Goal: Task Accomplishment & Management: Complete application form

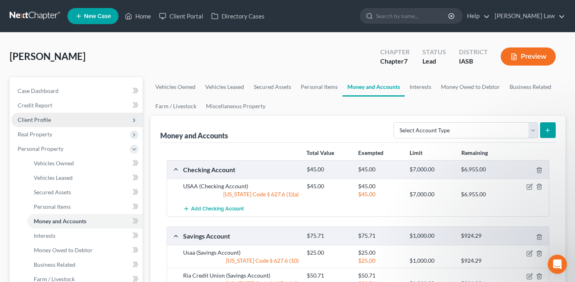
click at [94, 122] on span "Client Profile" at bounding box center [76, 119] width 131 height 14
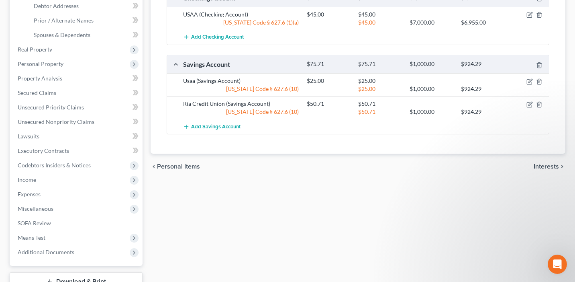
scroll to position [231, 0]
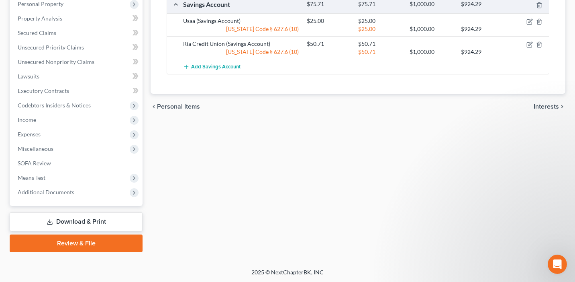
click at [88, 241] on link "Review & File" at bounding box center [76, 243] width 133 height 18
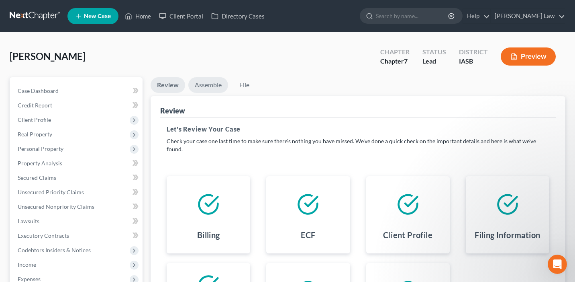
click at [211, 86] on link "Assemble" at bounding box center [208, 85] width 40 height 16
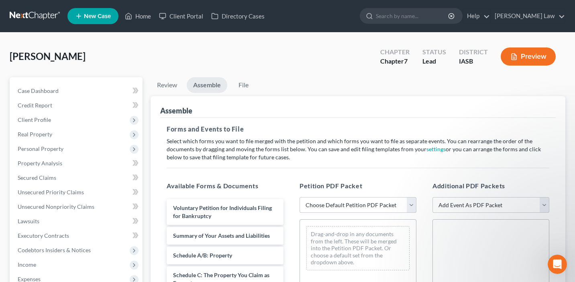
click at [338, 208] on select "Choose Default Petition PDF Packet Emergency Filing (Voluntary Petition and Cre…" at bounding box center [358, 205] width 117 height 16
select select "1"
click at [300, 197] on select "Choose Default Petition PDF Packet Emergency Filing (Voluntary Petition and Cre…" at bounding box center [358, 205] width 117 height 16
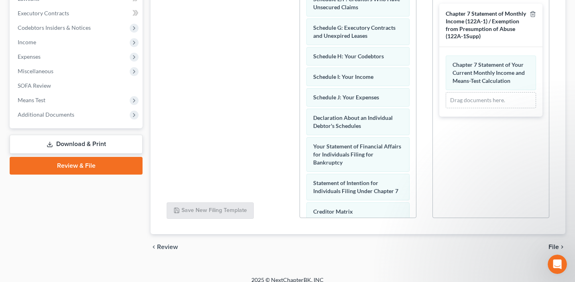
scroll to position [224, 0]
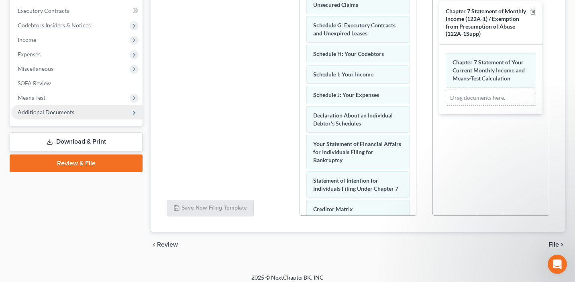
click at [91, 114] on span "Additional Documents" at bounding box center [76, 112] width 131 height 14
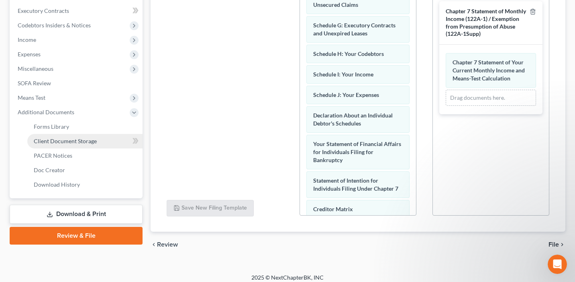
click at [92, 138] on span "Client Document Storage" at bounding box center [65, 140] width 63 height 7
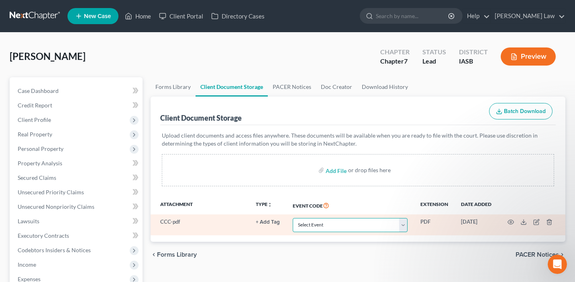
click at [367, 227] on select "Select Event Certificate of Credit Counseling for Debtor Certificate of Credit …" at bounding box center [350, 225] width 115 height 14
select select "0"
click at [294, 218] on select "Select Event Certificate of Credit Counseling for Debtor Certificate of Credit …" at bounding box center [350, 225] width 115 height 14
click at [509, 220] on icon "button" at bounding box center [511, 222] width 6 height 4
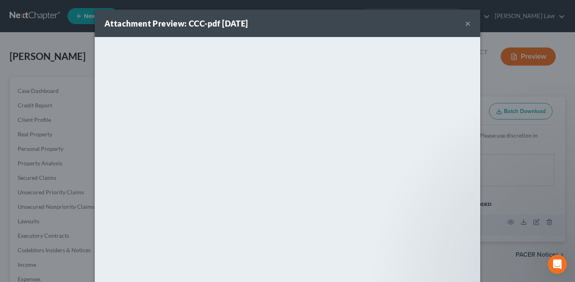
click at [470, 25] on button "×" at bounding box center [468, 23] width 6 height 10
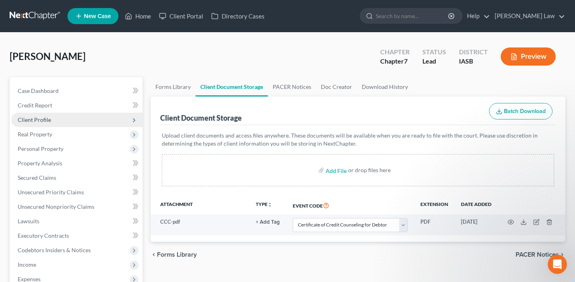
click at [80, 120] on span "Client Profile" at bounding box center [76, 119] width 131 height 14
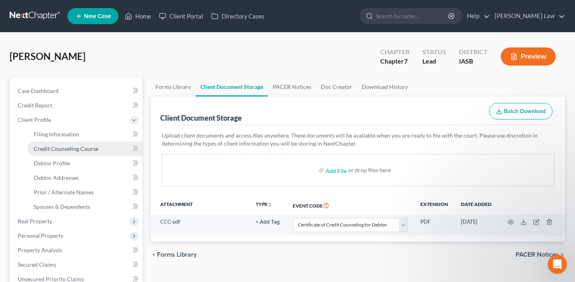
click at [85, 147] on span "Credit Counseling Course" at bounding box center [66, 148] width 65 height 7
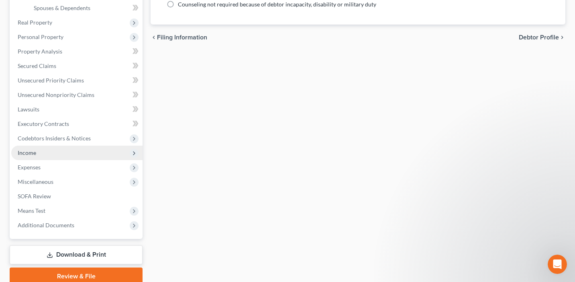
scroll to position [231, 0]
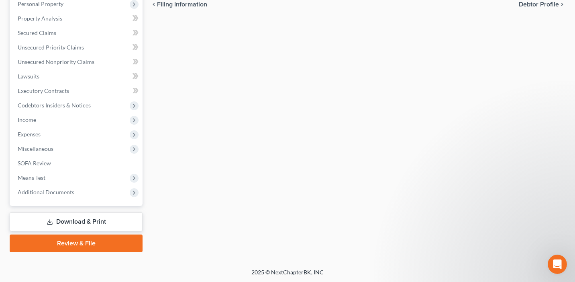
click at [97, 243] on link "Review & File" at bounding box center [76, 243] width 133 height 18
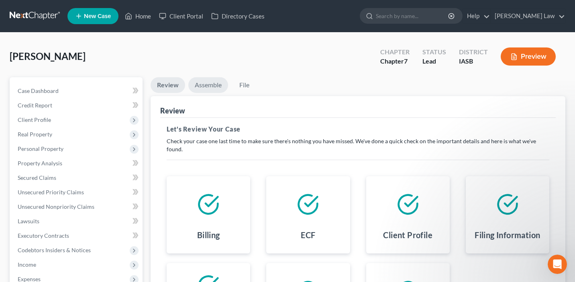
click at [214, 85] on link "Assemble" at bounding box center [208, 85] width 40 height 16
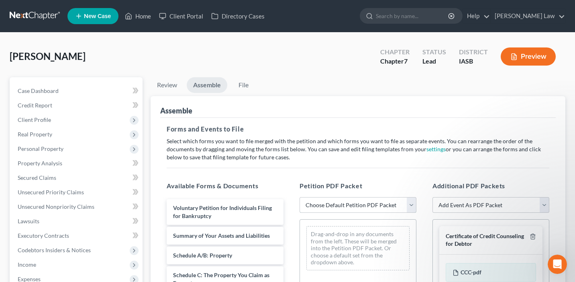
click at [321, 203] on select "Choose Default Petition PDF Packet Emergency Filing (Voluntary Petition and Cre…" at bounding box center [358, 205] width 117 height 16
select select "1"
click at [300, 197] on select "Choose Default Petition PDF Packet Emergency Filing (Voluntary Petition and Cre…" at bounding box center [358, 205] width 117 height 16
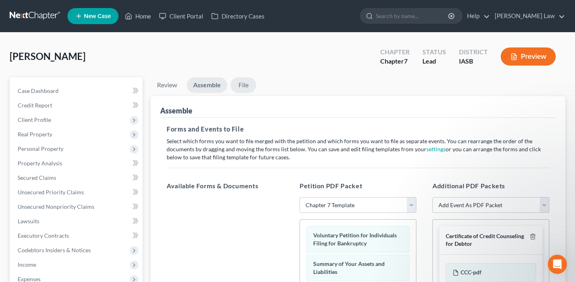
click at [249, 86] on link "File" at bounding box center [244, 85] width 26 height 16
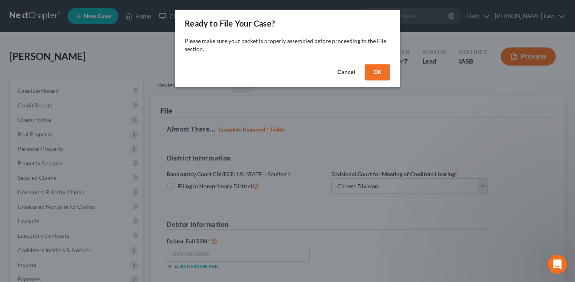
click at [379, 69] on button "OK" at bounding box center [378, 72] width 26 height 16
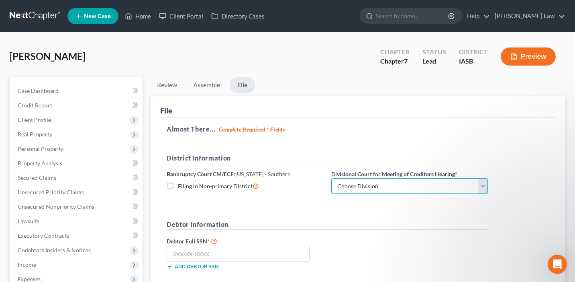
click at [400, 187] on select "Choose Division Central Eastern Western" at bounding box center [409, 186] width 157 height 16
select select "1"
click at [331, 178] on select "Choose Division Central Eastern Western" at bounding box center [409, 186] width 157 height 16
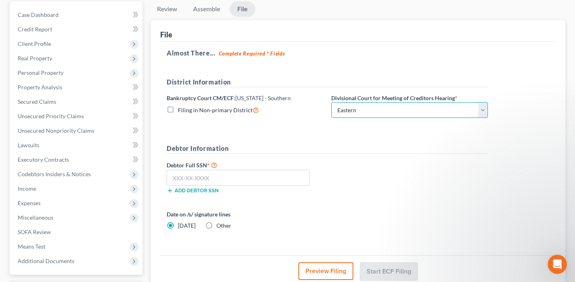
scroll to position [96, 0]
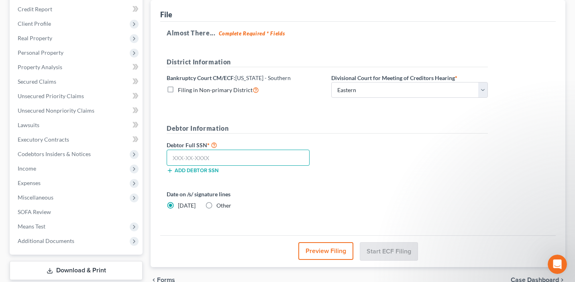
click at [218, 161] on input "text" at bounding box center [238, 157] width 143 height 16
paste input "317-88-8604"
type input "317-88-8604"
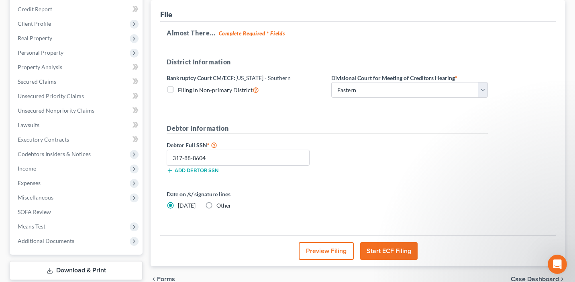
click at [397, 250] on button "Start ECF Filing" at bounding box center [388, 251] width 57 height 18
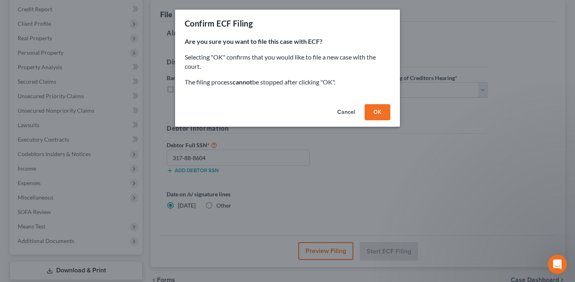
click at [376, 120] on div "Cancel OK" at bounding box center [287, 114] width 225 height 26
click at [375, 117] on button "OK" at bounding box center [378, 112] width 26 height 16
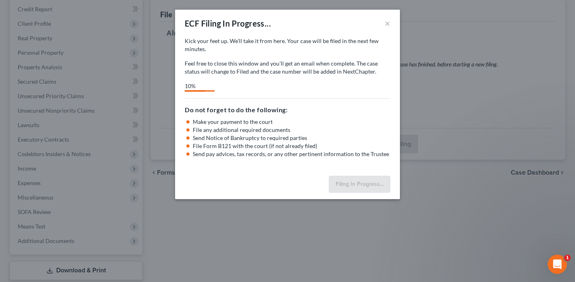
select select "1"
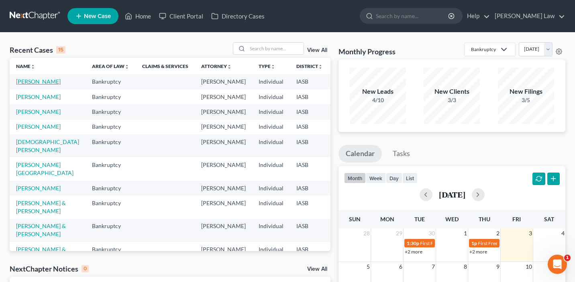
click at [22, 85] on link "[PERSON_NAME]" at bounding box center [38, 81] width 45 height 7
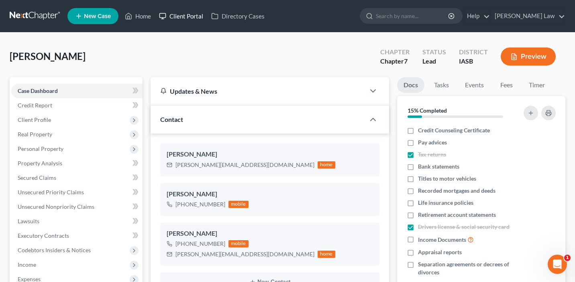
scroll to position [2580, 0]
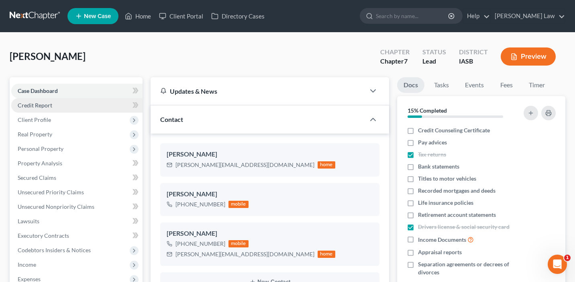
click at [71, 100] on link "Credit Report" at bounding box center [76, 105] width 131 height 14
